Goal: Answer question/provide support

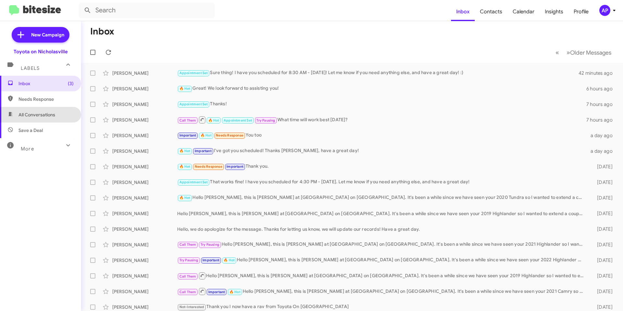
click at [54, 112] on span "All Conversations" at bounding box center [37, 114] width 37 height 6
type input "in:all-conversations"
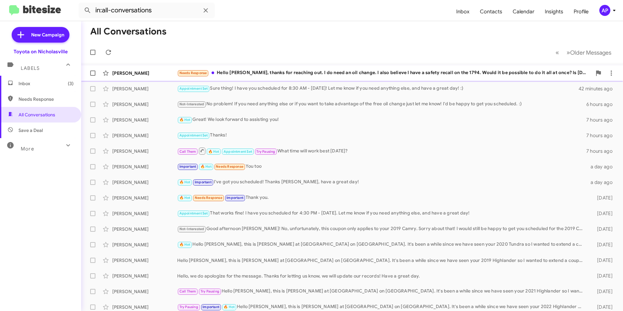
click at [358, 76] on div "Needs Response Hello [PERSON_NAME], thanks for reaching out. I do need an oil c…" at bounding box center [384, 72] width 415 height 7
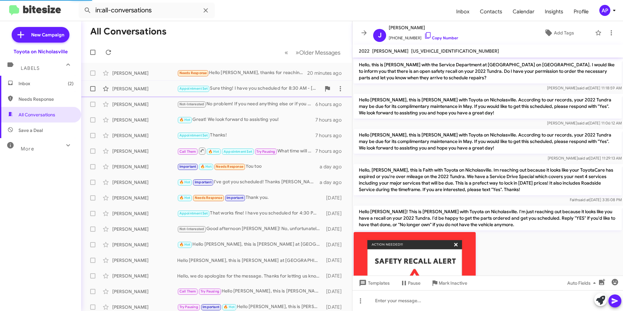
scroll to position [329, 0]
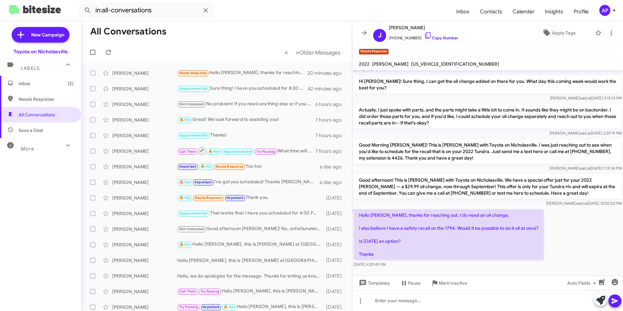
click at [415, 63] on span "[US_VEHICLE_IDENTIFICATION_NUMBER]" at bounding box center [455, 64] width 88 height 6
copy span "[US_VEHICLE_IDENTIFICATION_NUMBER]"
